Goal: Task Accomplishment & Management: Manage account settings

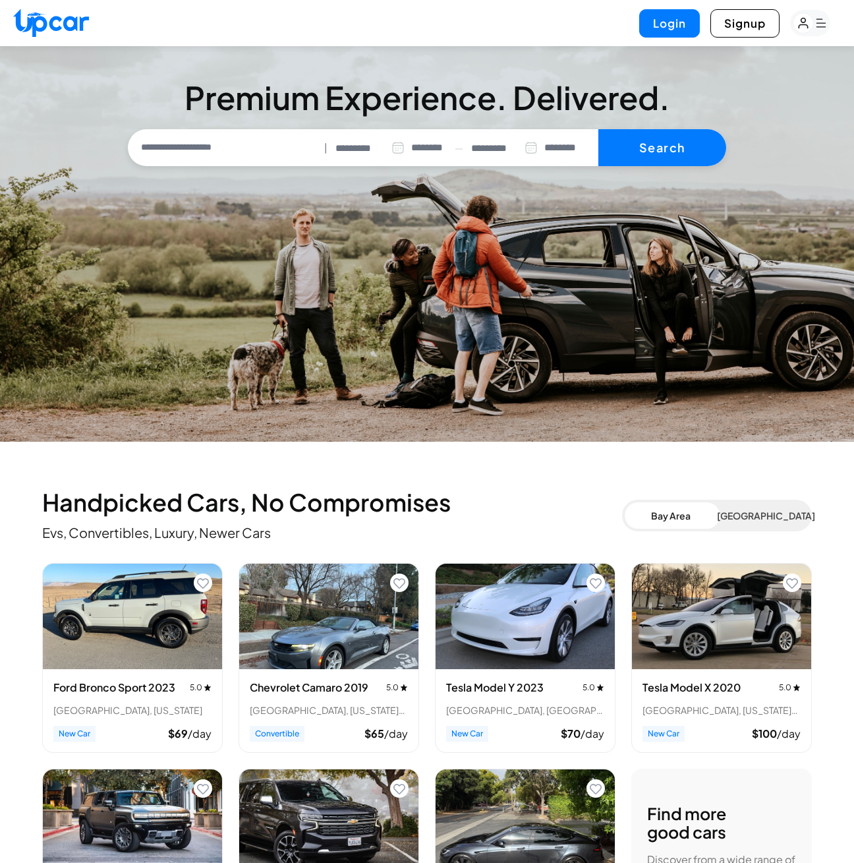
select select "********"
click at [676, 36] on button "Login" at bounding box center [669, 23] width 61 height 28
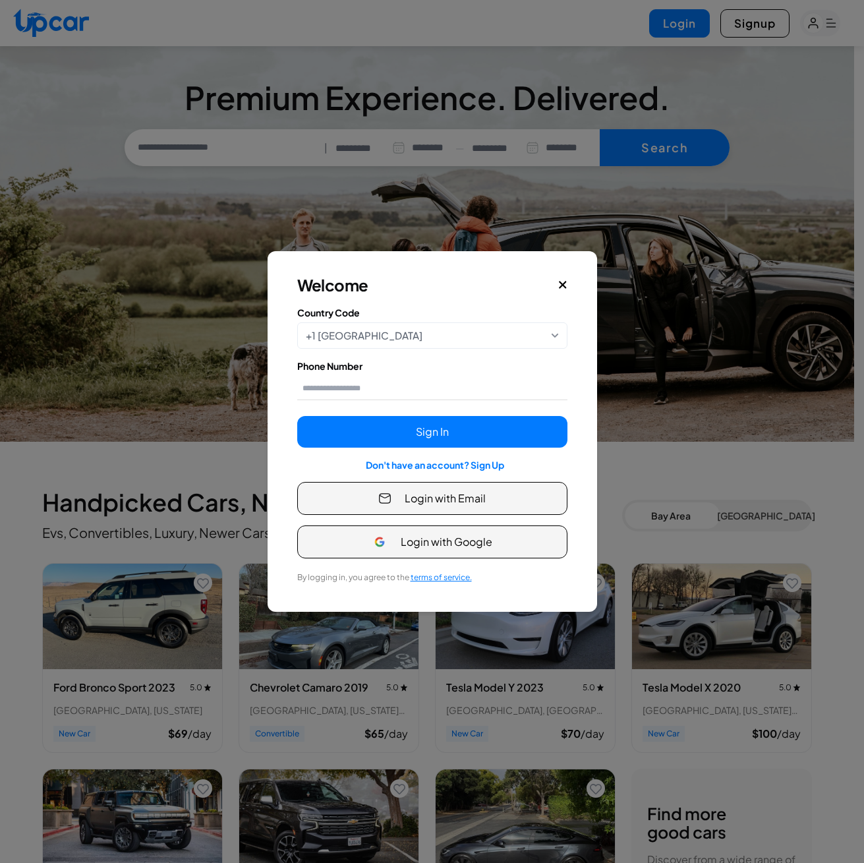
click at [408, 499] on span "Login with Email" at bounding box center [445, 498] width 81 height 16
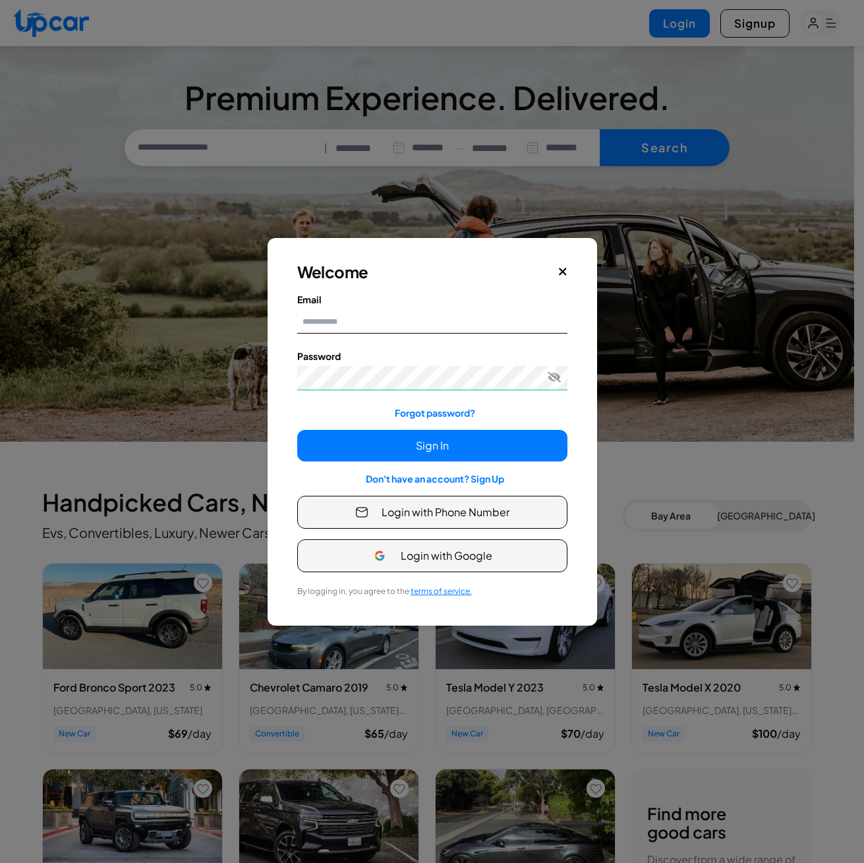
type input "**********"
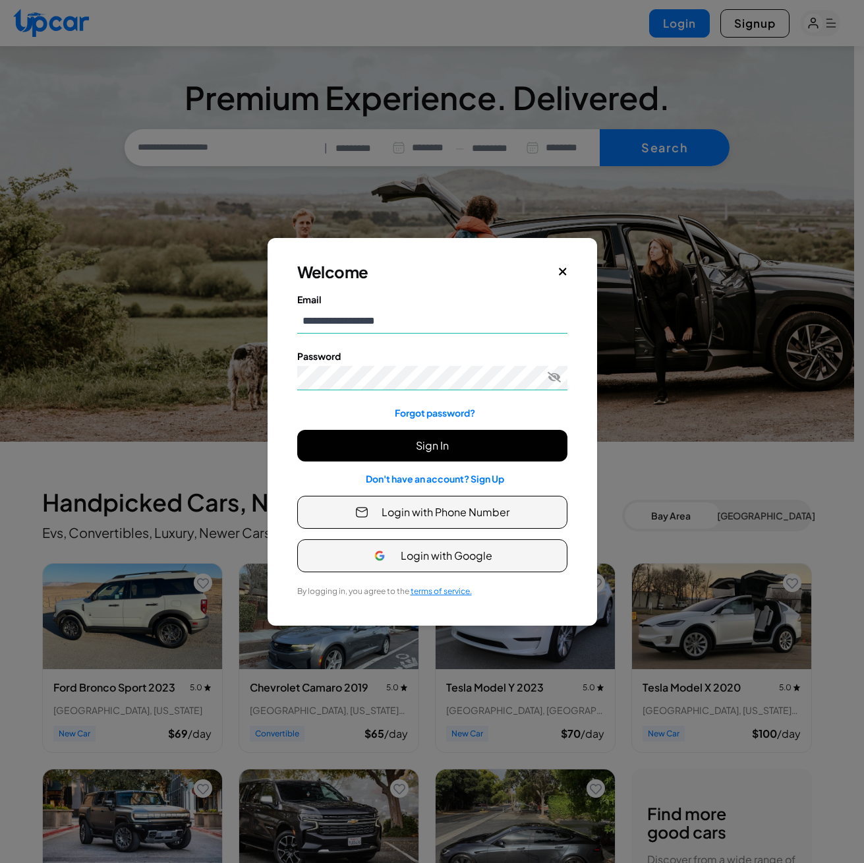
click at [405, 435] on button "Sign In" at bounding box center [432, 446] width 270 height 32
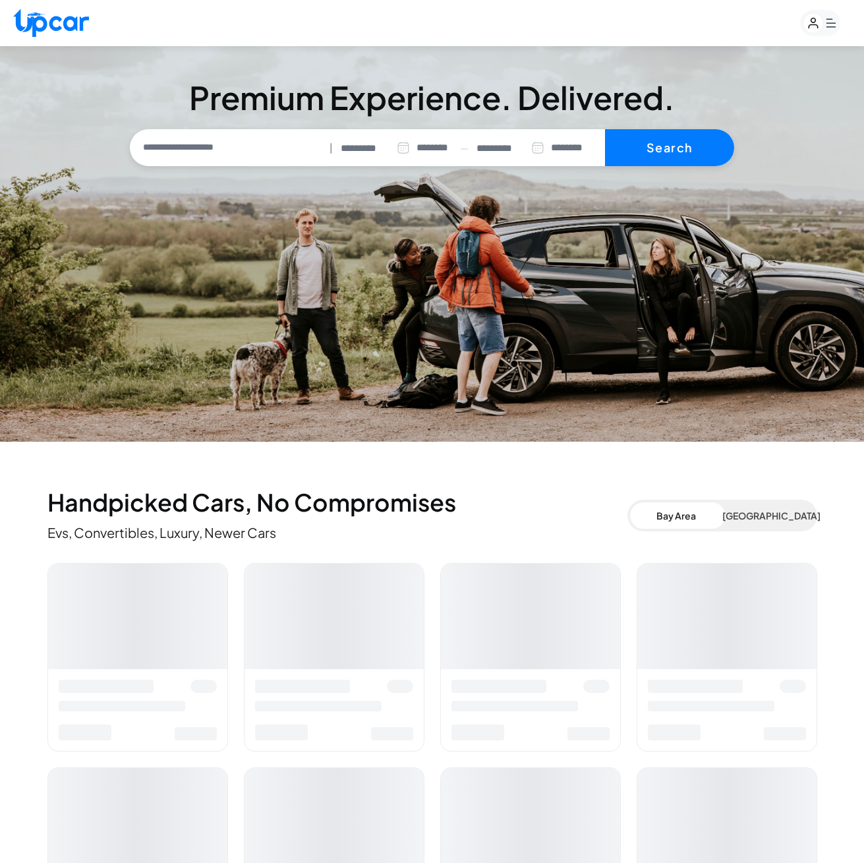
select select "********"
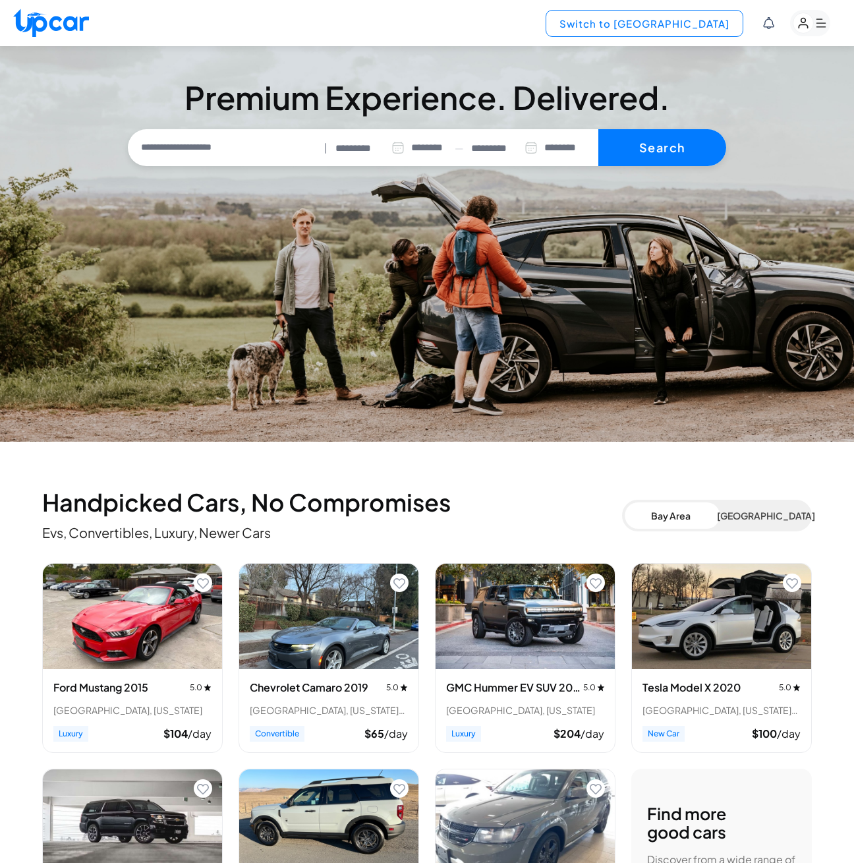
click at [701, 24] on button "Switch to Upper View" at bounding box center [645, 23] width 198 height 27
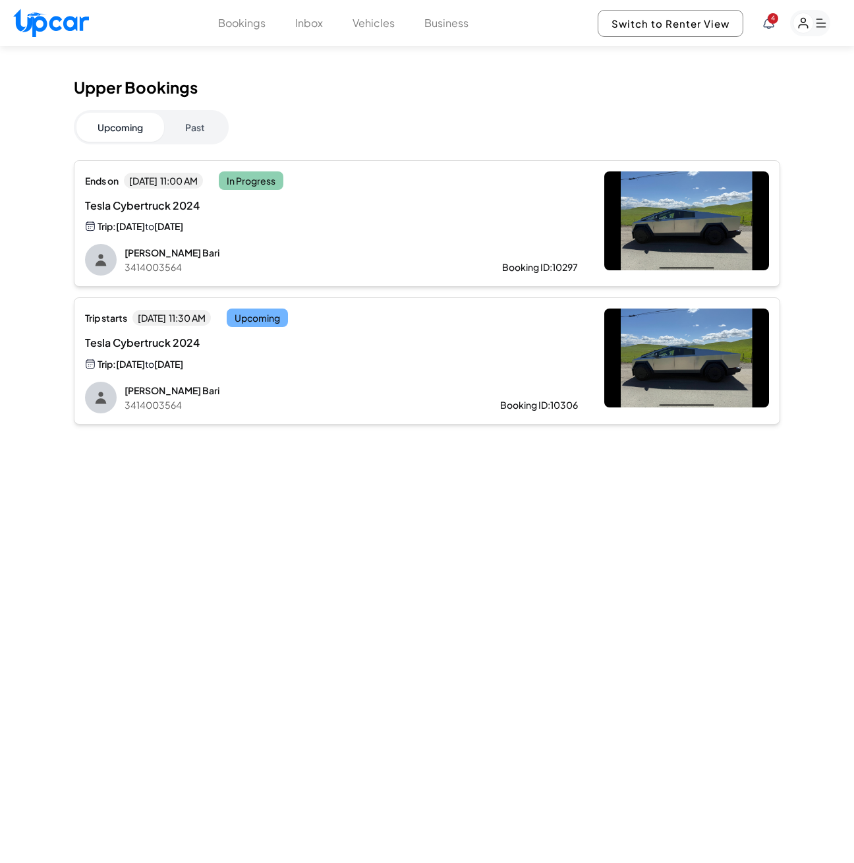
click at [463, 235] on div "Ends on Sun, Sep 14 11:00 AM In Progress Tesla Cybertruck 2024 Trip: Sat, Sep 1…" at bounding box center [331, 223] width 493 height 105
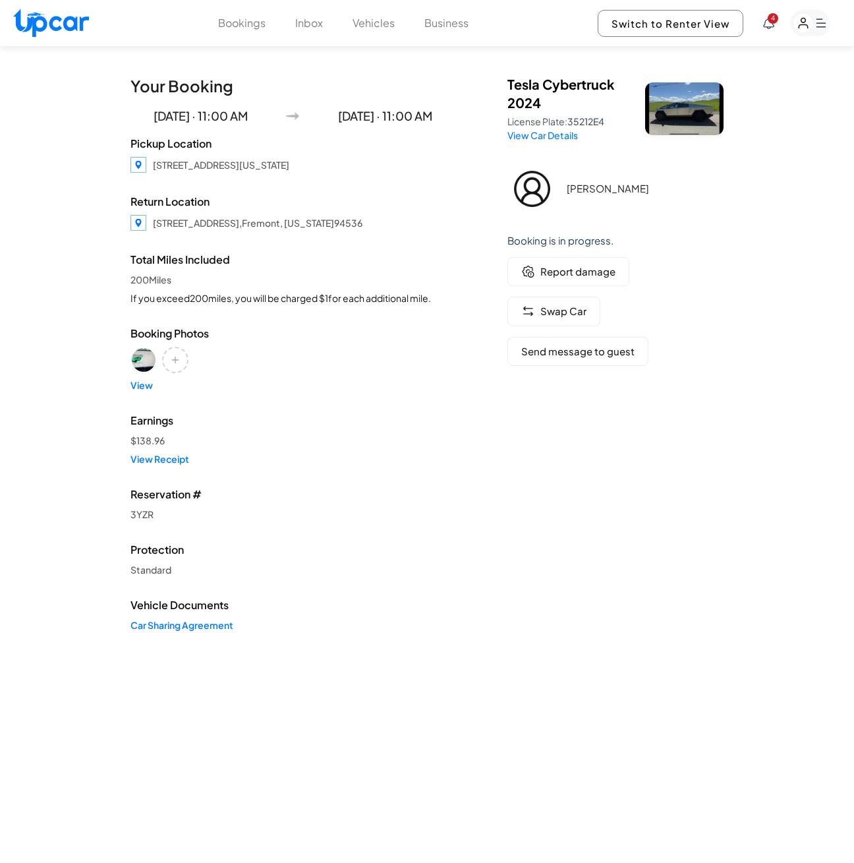
click at [811, 28] on rect "button" at bounding box center [804, 23] width 20 height 20
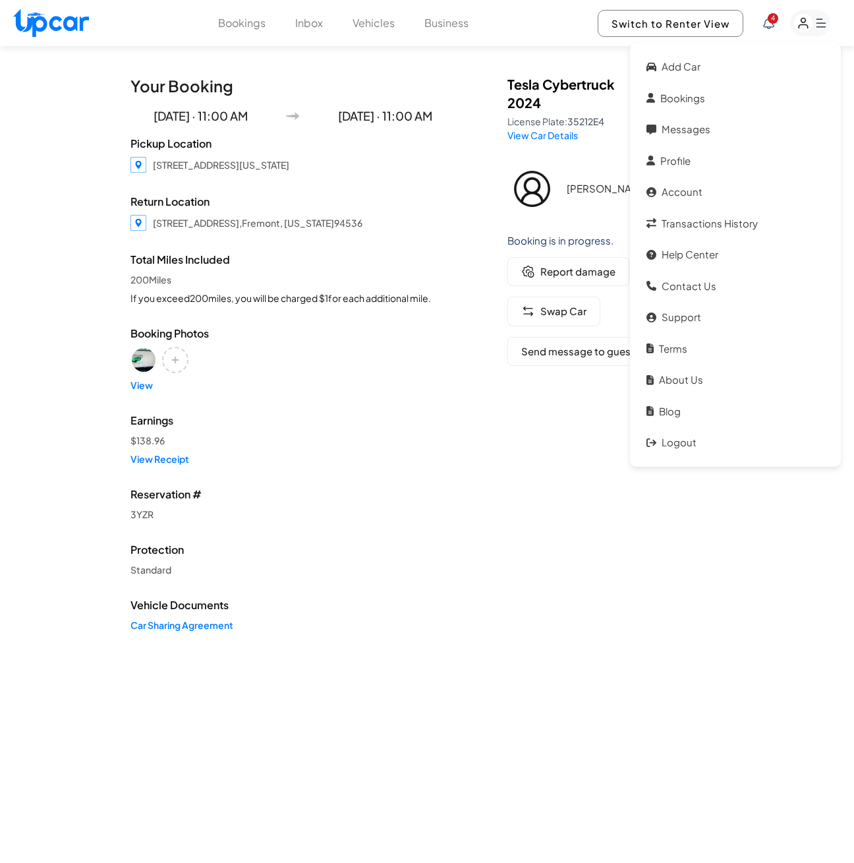
click at [811, 28] on rect "button" at bounding box center [804, 23] width 20 height 20
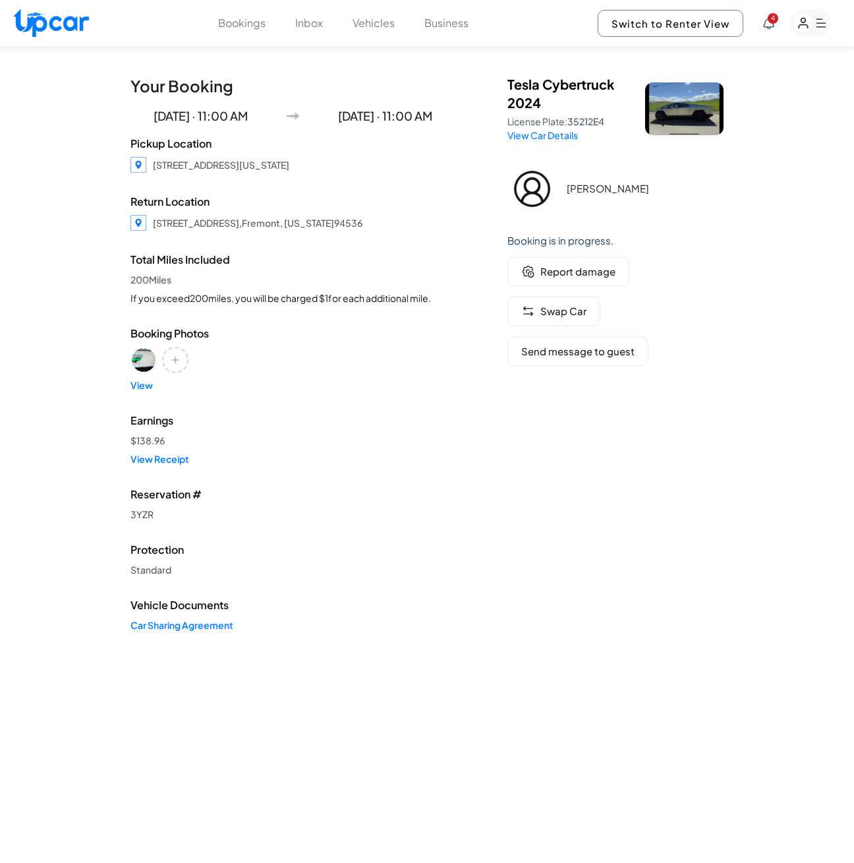
click at [387, 24] on button "Vehicles" at bounding box center [374, 23] width 42 height 16
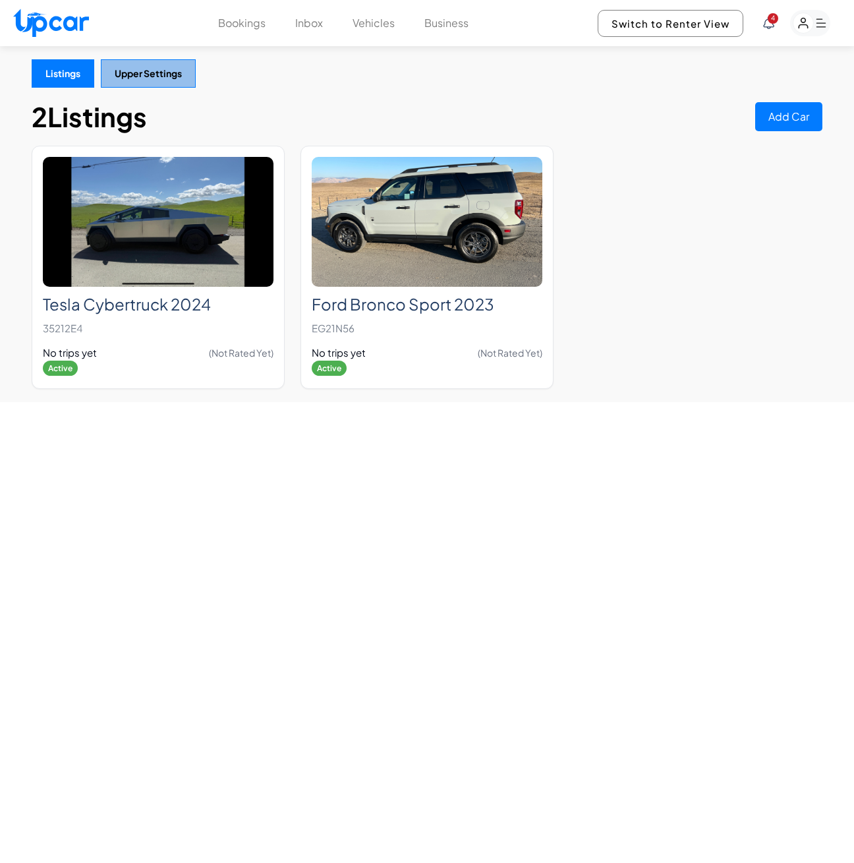
click at [167, 76] on button "Upper Settings" at bounding box center [148, 73] width 95 height 28
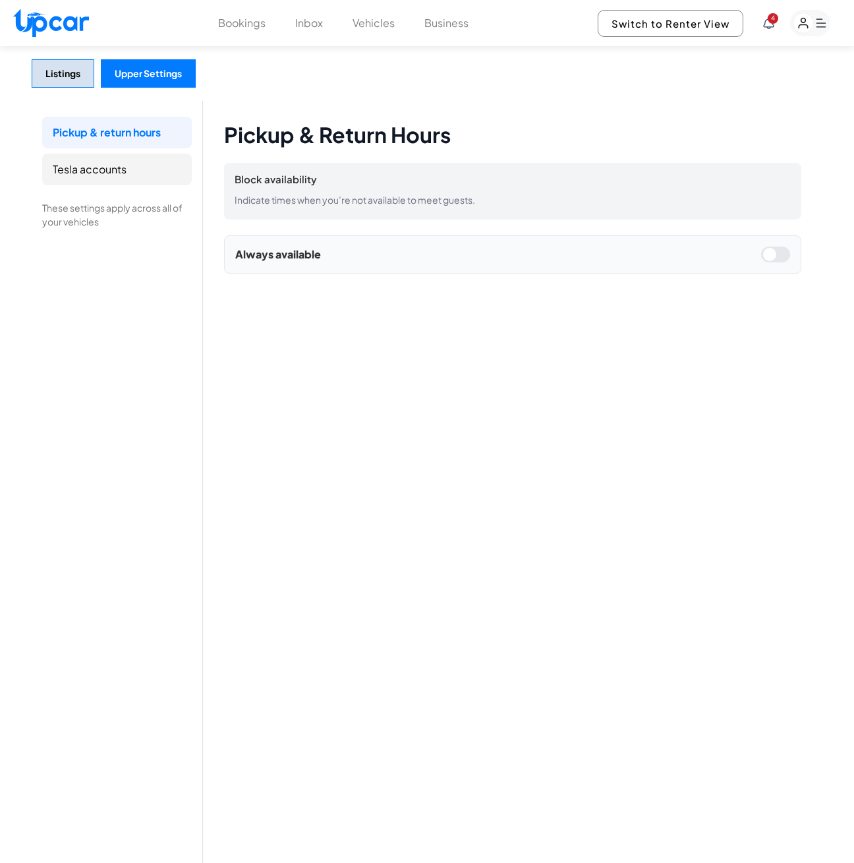
click at [116, 177] on li "Tesla accounts" at bounding box center [117, 170] width 150 height 32
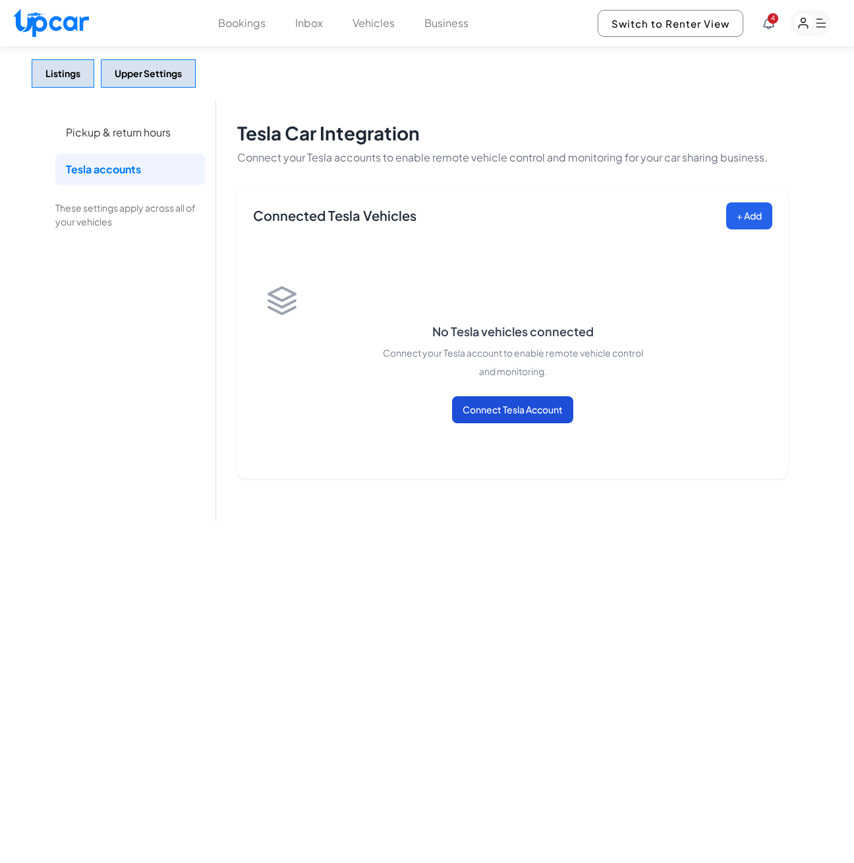
click at [479, 409] on button "Connect Tesla Account" at bounding box center [512, 409] width 121 height 27
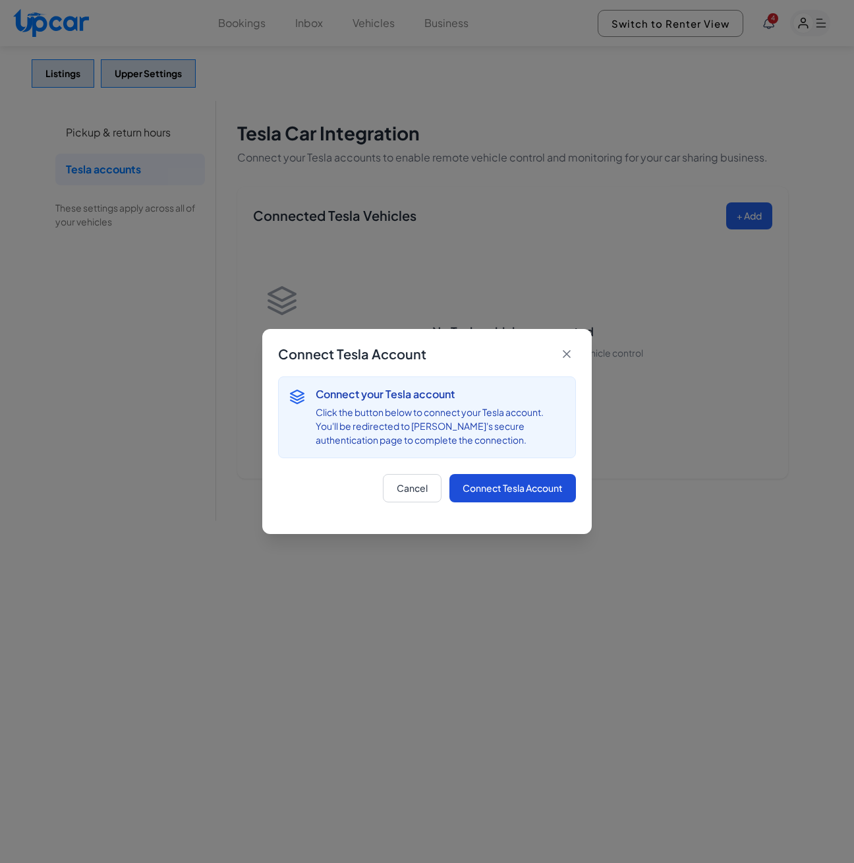
click at [513, 488] on button "Connect Tesla Account" at bounding box center [513, 488] width 127 height 28
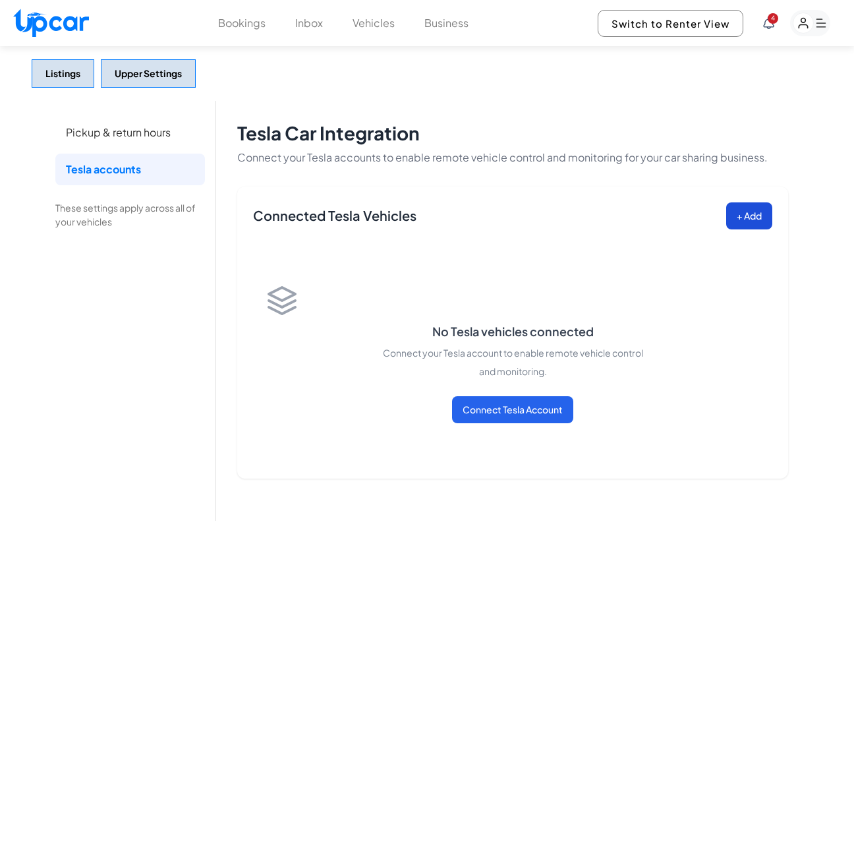
click at [739, 214] on button "+ Add" at bounding box center [749, 215] width 46 height 27
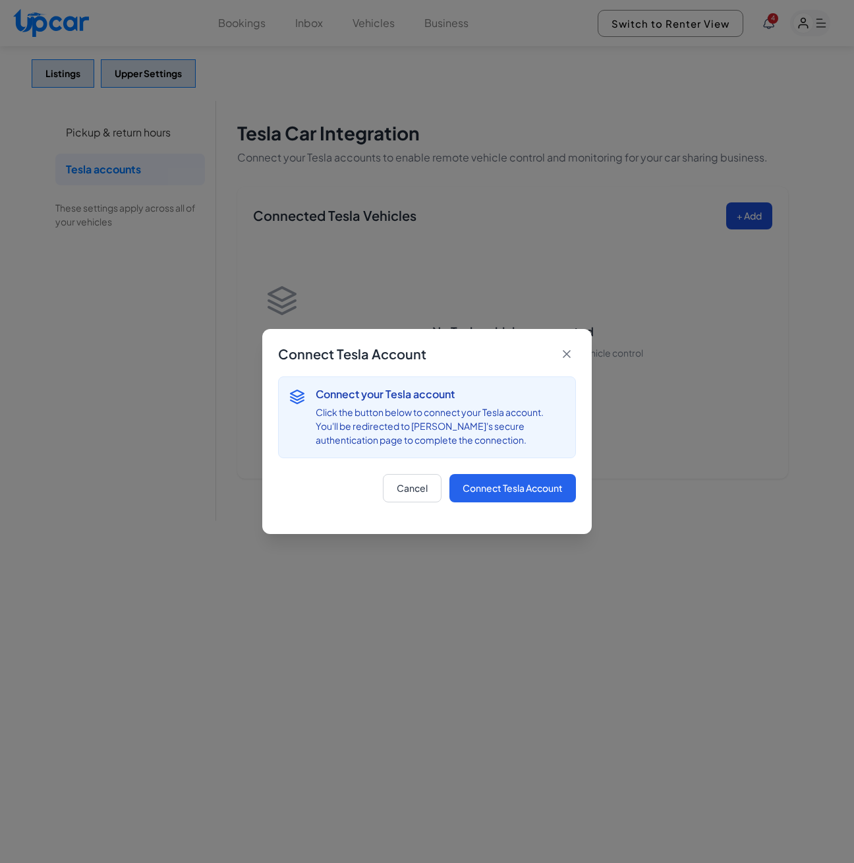
click at [739, 214] on div "Connect Tesla Account Connect your Tesla account Click the button below to conn…" at bounding box center [427, 431] width 854 height 863
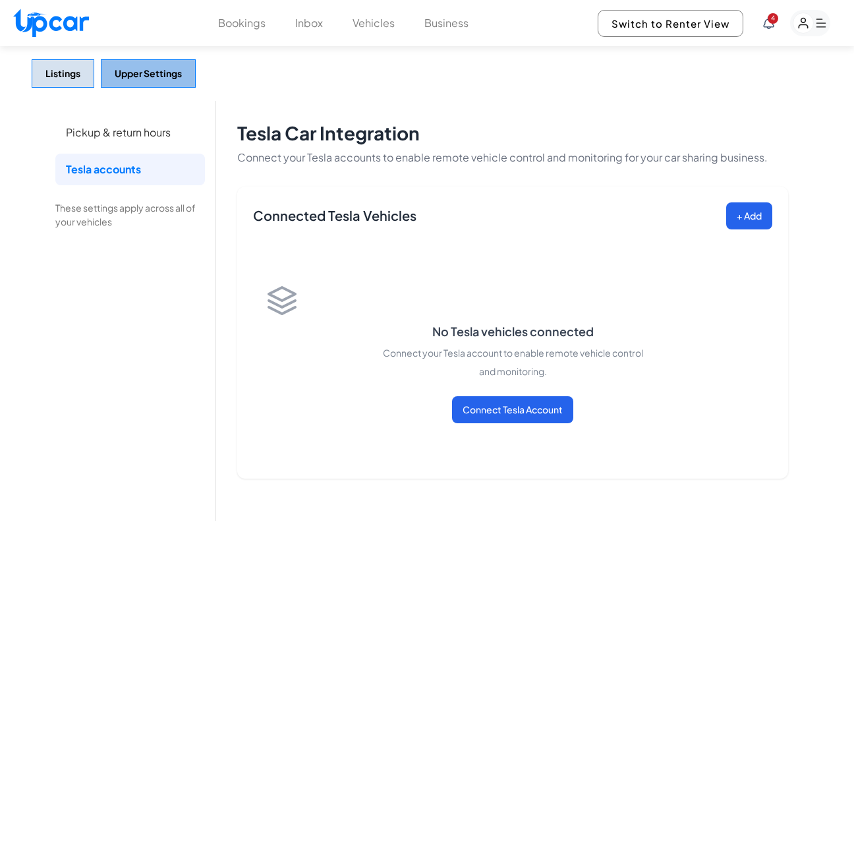
click at [140, 79] on button "Upper Settings" at bounding box center [148, 73] width 95 height 28
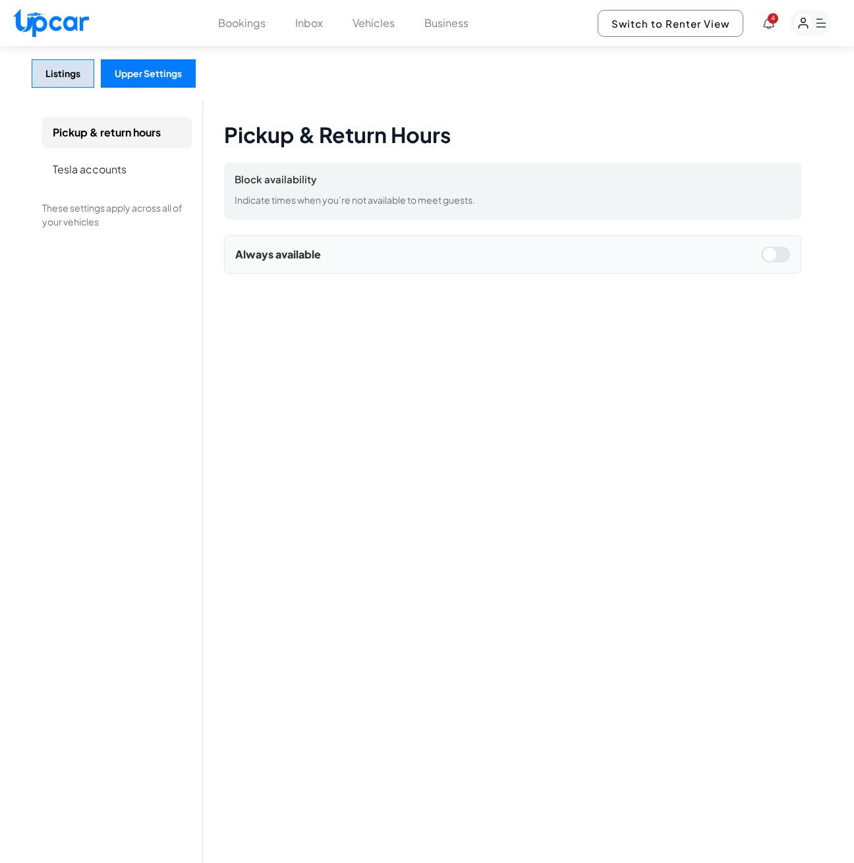
click at [117, 134] on li "Pickup & return hours" at bounding box center [117, 133] width 150 height 32
click at [109, 130] on li "Pickup & return hours" at bounding box center [117, 133] width 150 height 32
click at [225, 20] on button "Bookings" at bounding box center [241, 23] width 47 height 16
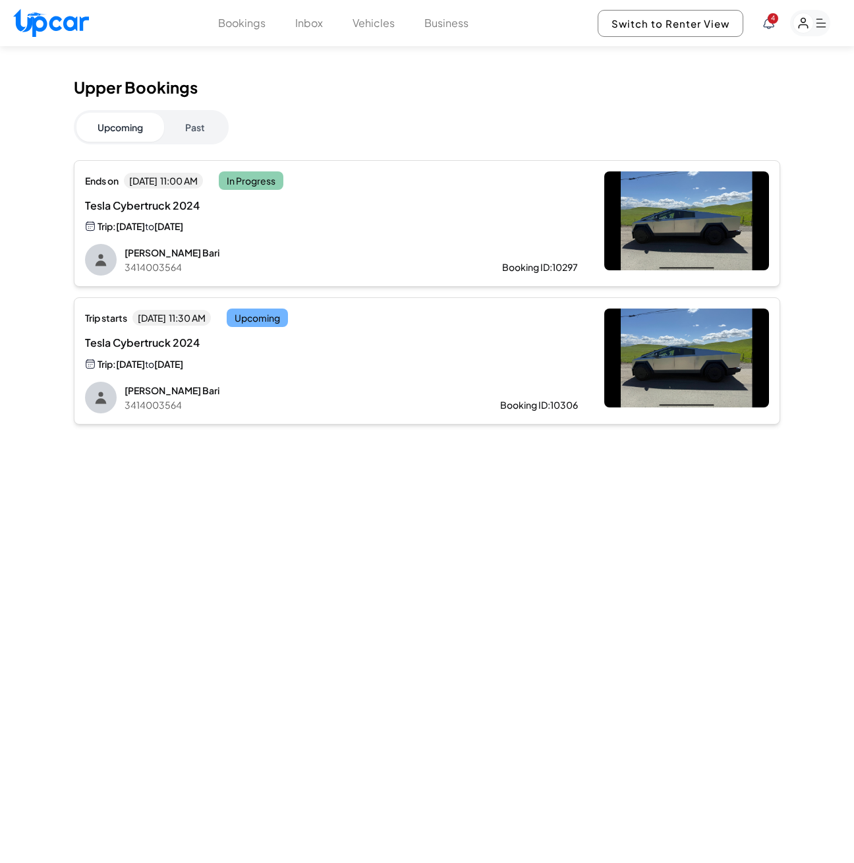
click at [798, 19] on rect "button" at bounding box center [804, 23] width 20 height 20
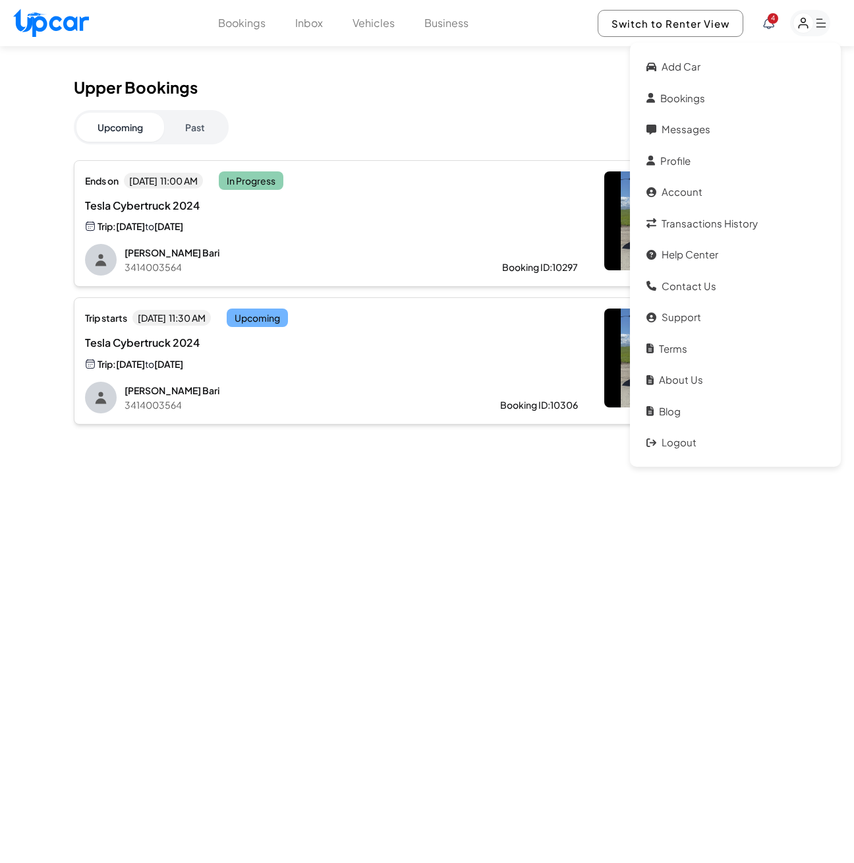
click at [798, 19] on rect "button" at bounding box center [804, 23] width 20 height 20
